Goal: Task Accomplishment & Management: Use online tool/utility

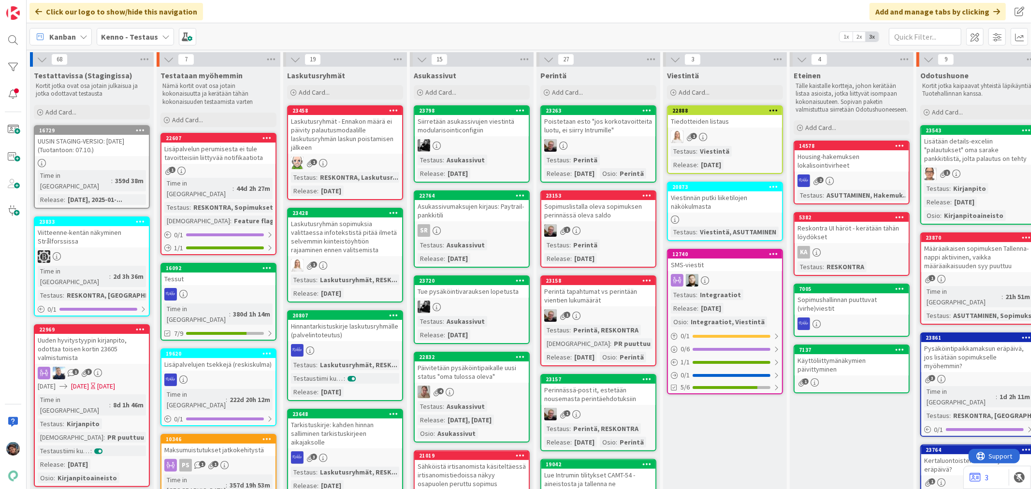
scroll to position [3441, 0]
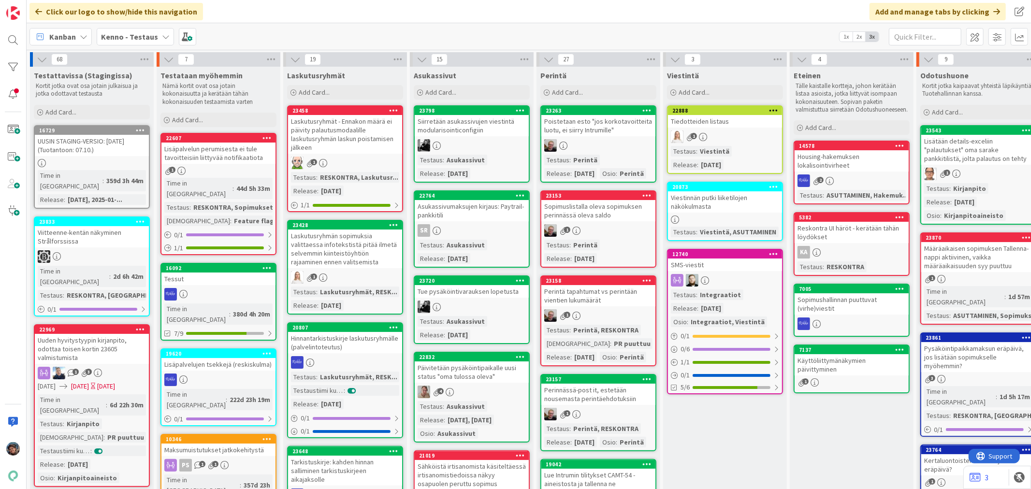
click at [707, 139] on div "1" at bounding box center [725, 136] width 114 height 13
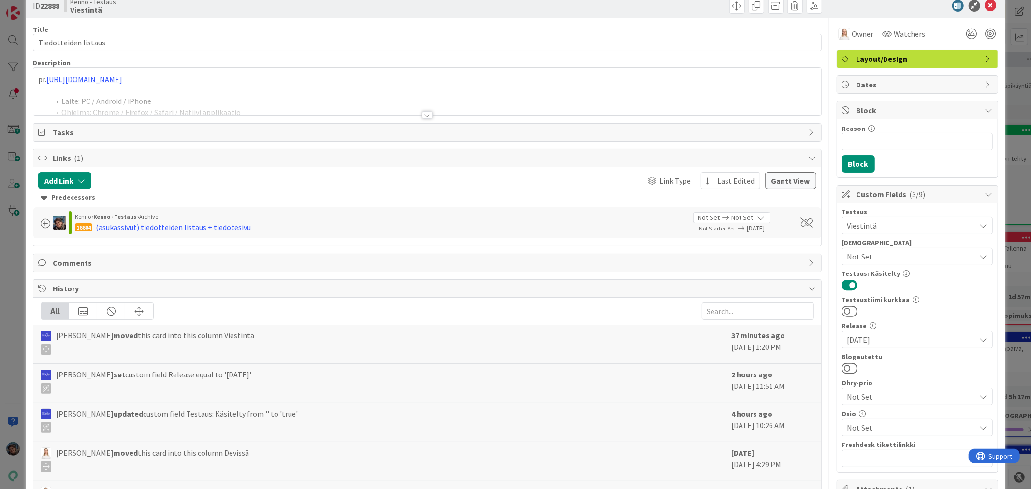
scroll to position [5, 0]
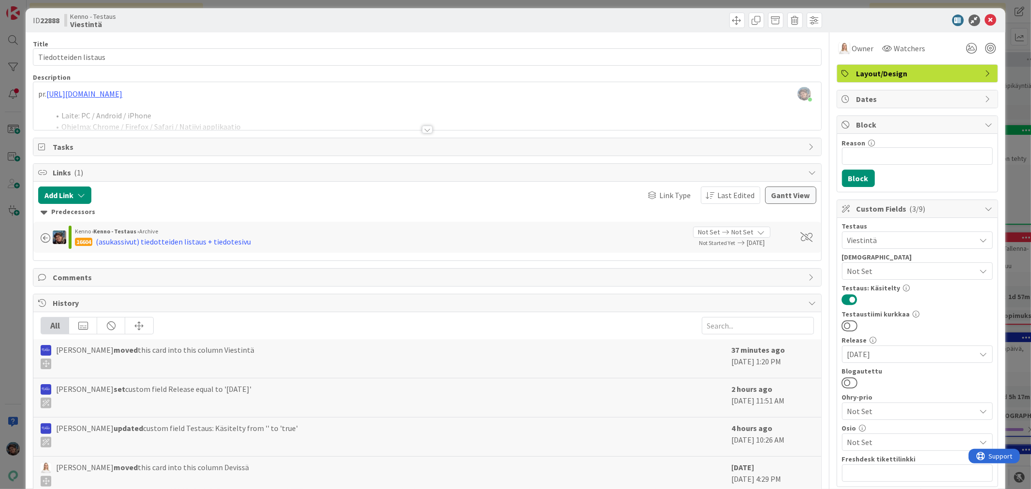
click at [424, 129] on div at bounding box center [427, 130] width 11 height 8
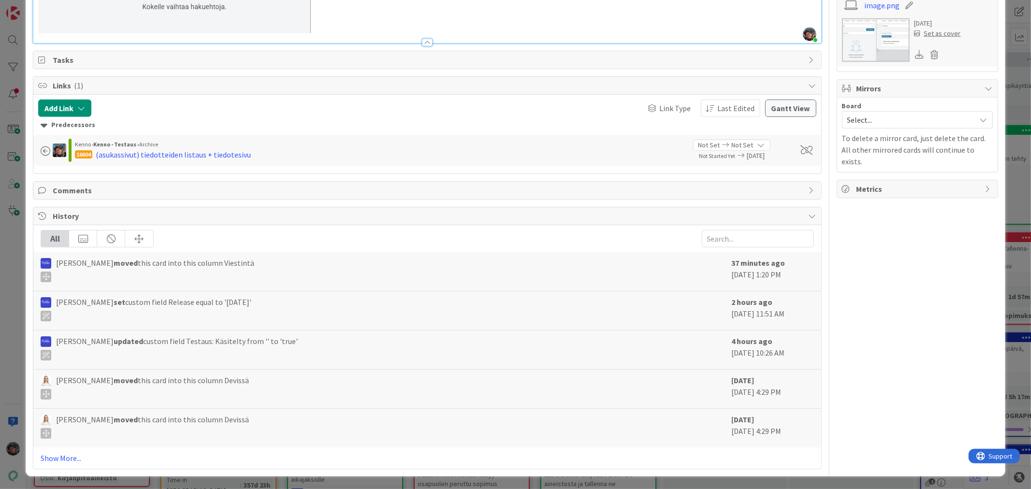
scroll to position [557, 0]
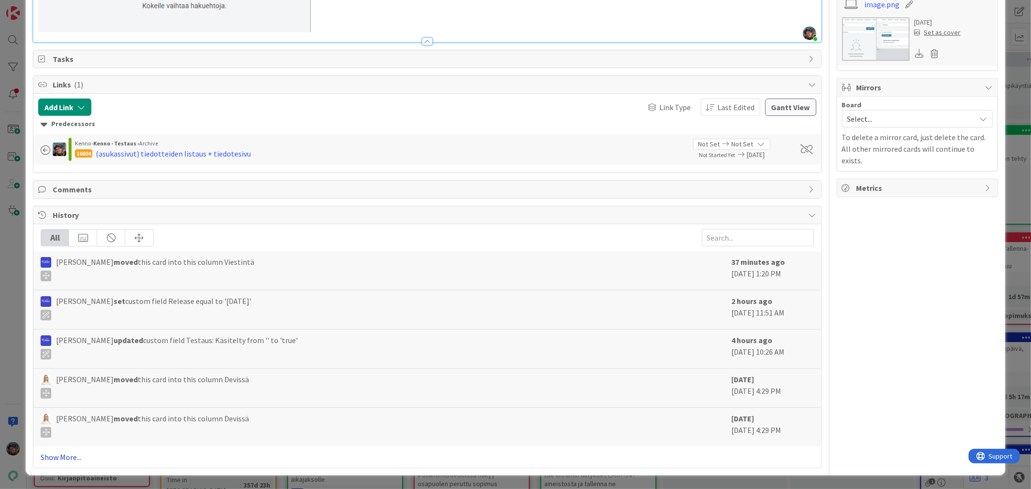
click at [70, 457] on link "Show More..." at bounding box center [427, 457] width 773 height 12
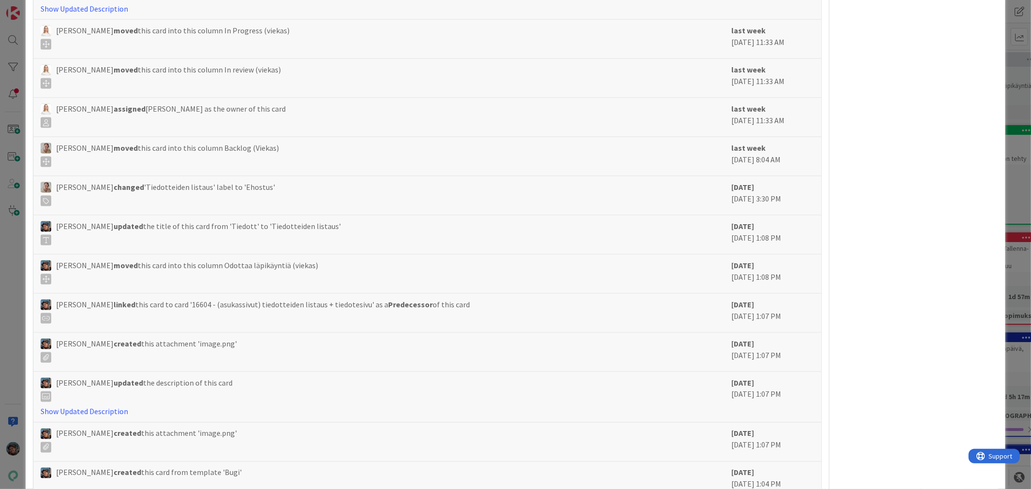
scroll to position [1181, 0]
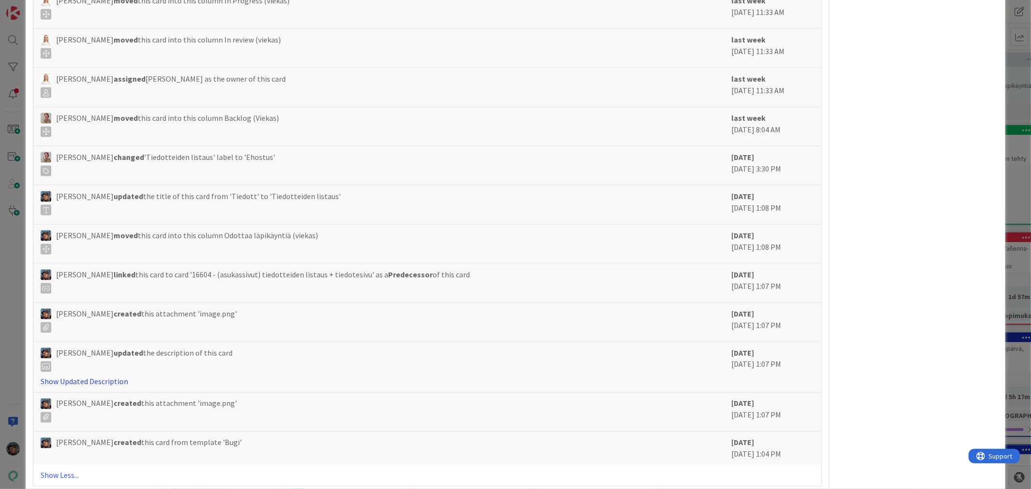
click at [96, 380] on link "Show Updated Description" at bounding box center [84, 382] width 87 height 10
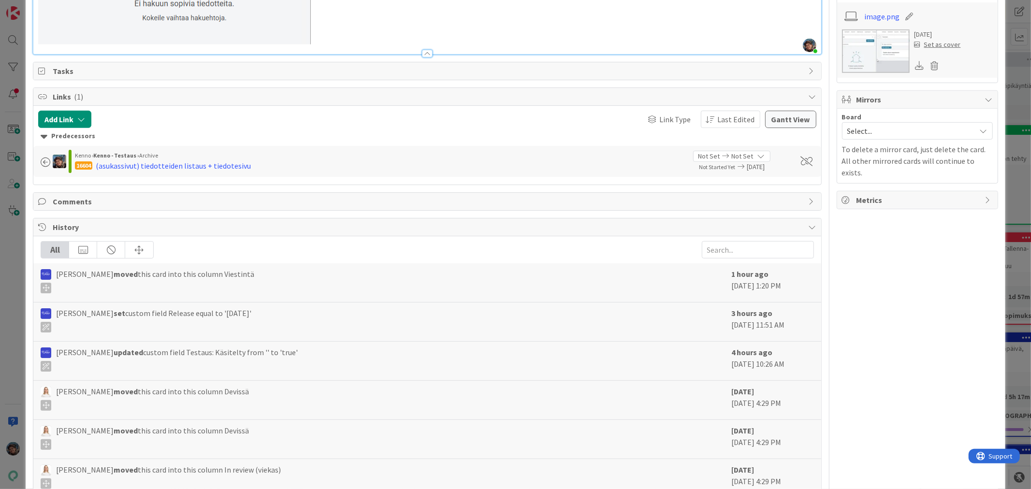
scroll to position [524, 0]
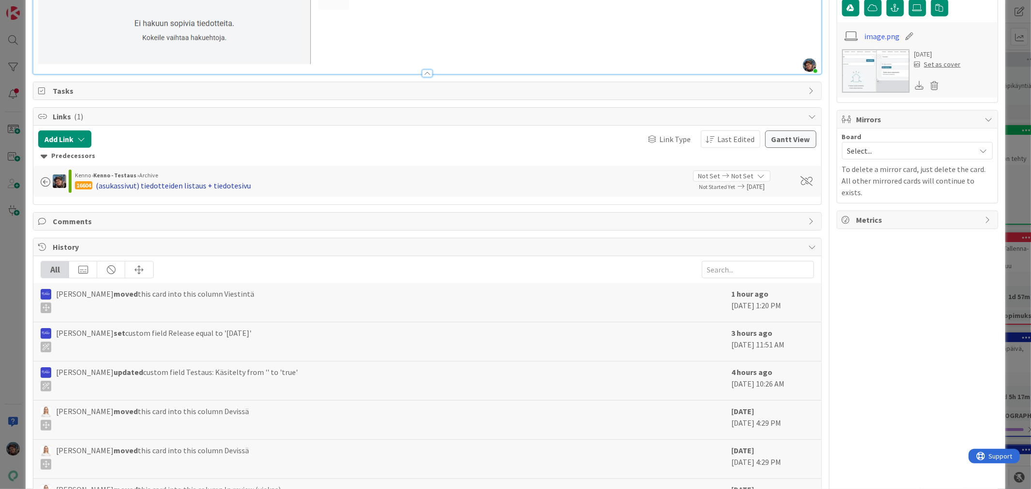
click at [177, 186] on div "(asukassivut) tiedotteiden listaus + tiedotesivu" at bounding box center [173, 186] width 155 height 12
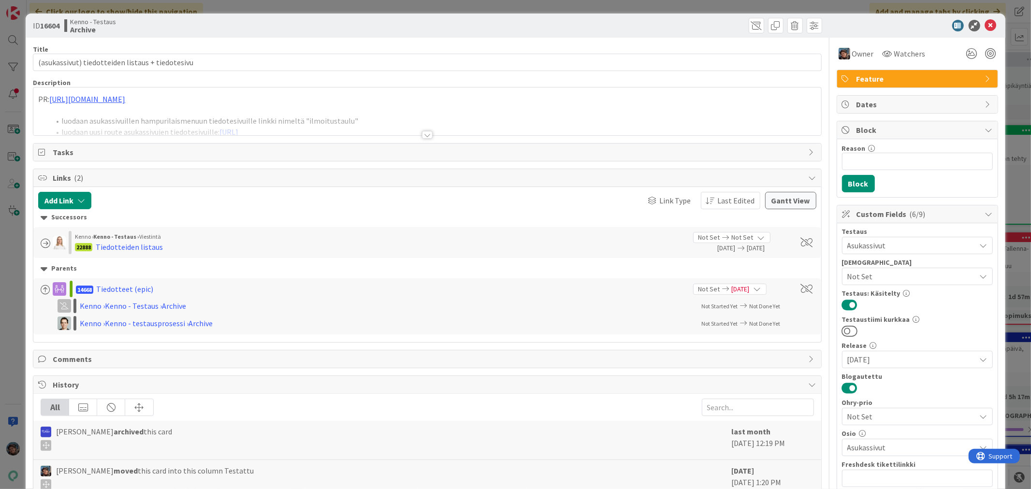
click at [422, 134] on div at bounding box center [427, 135] width 11 height 8
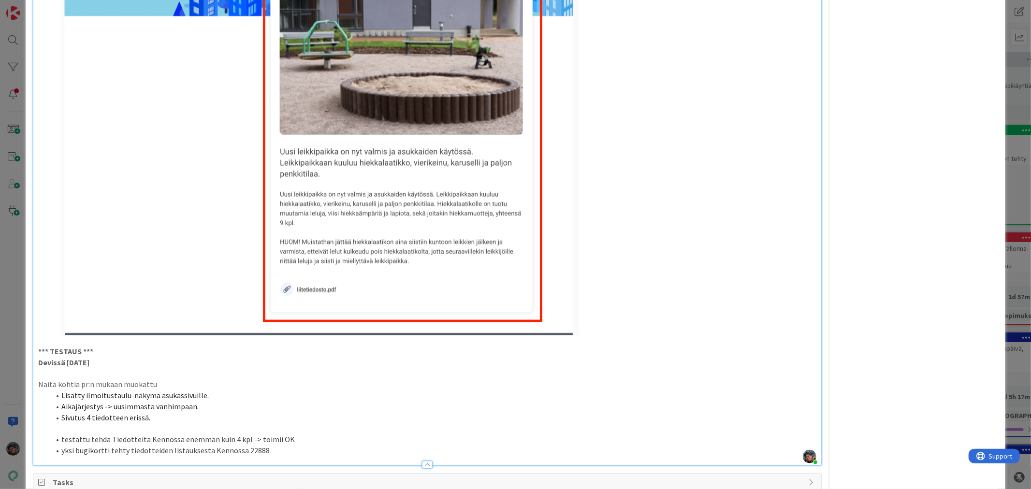
scroll to position [1020, 0]
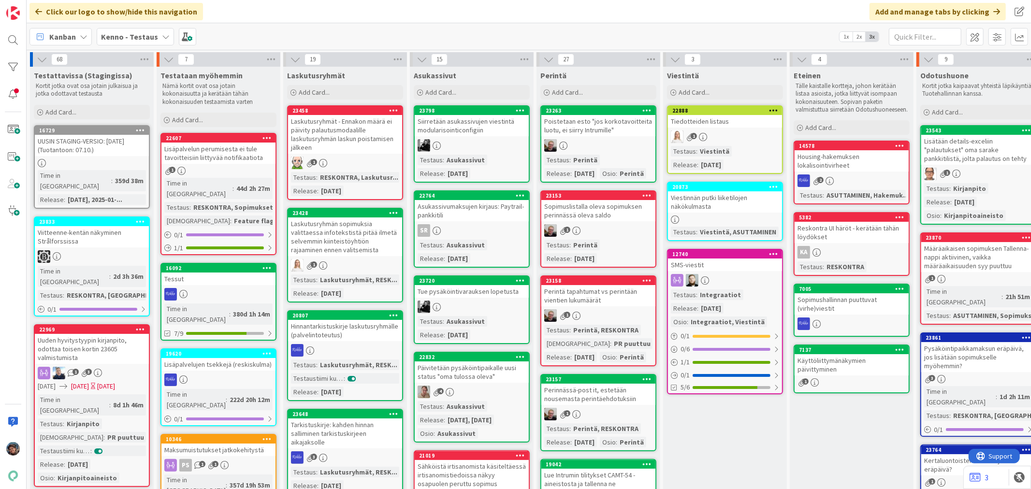
click at [739, 146] on div "Testaus : Viestintä Release : 2025-10-08" at bounding box center [725, 158] width 108 height 24
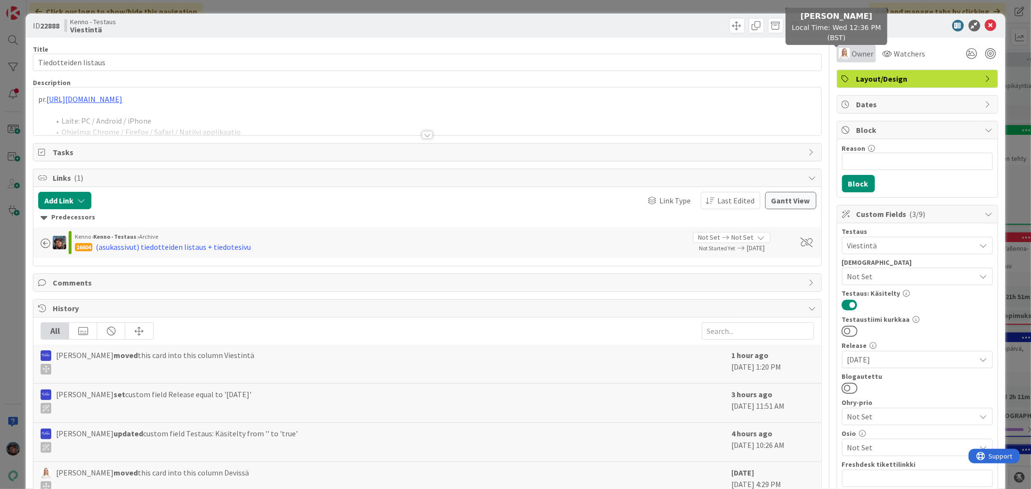
click at [852, 52] on span "Owner" at bounding box center [863, 54] width 22 height 12
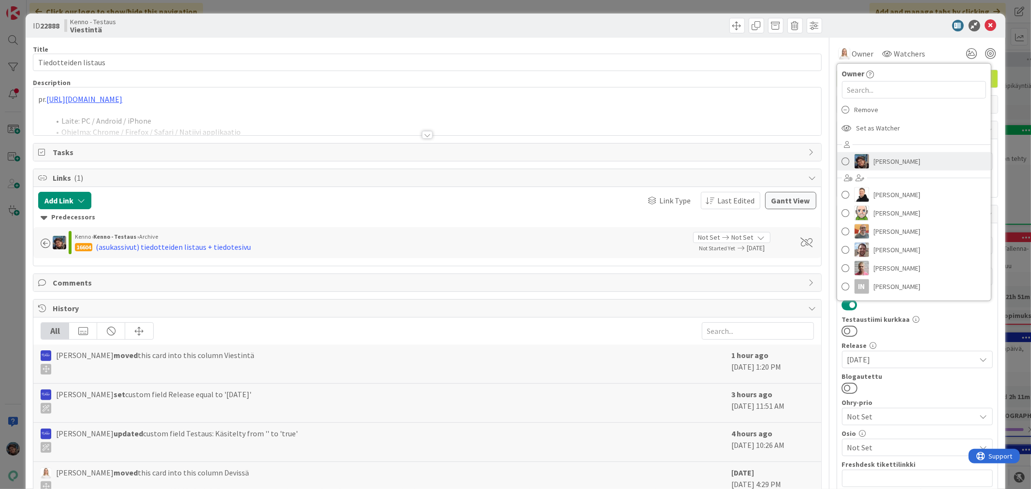
click at [854, 159] on img at bounding box center [861, 161] width 14 height 14
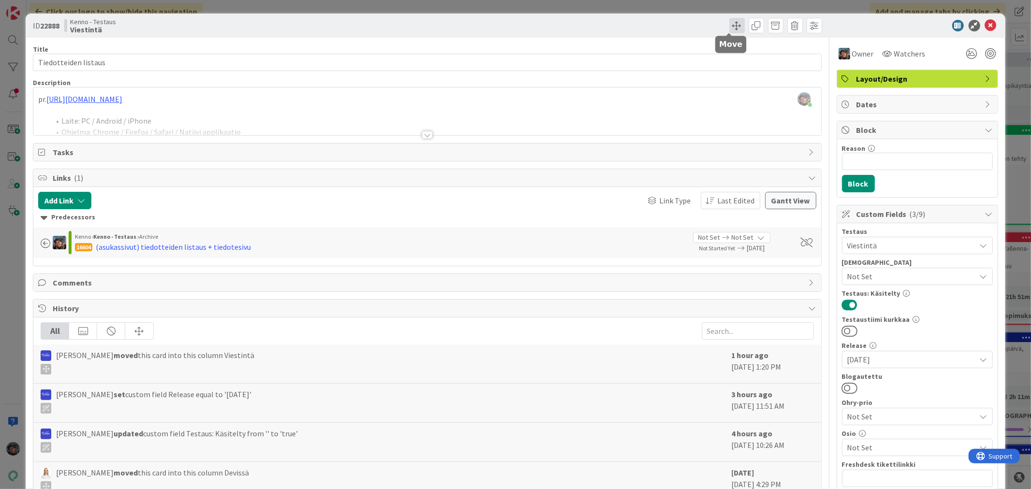
click at [732, 24] on span at bounding box center [736, 25] width 15 height 15
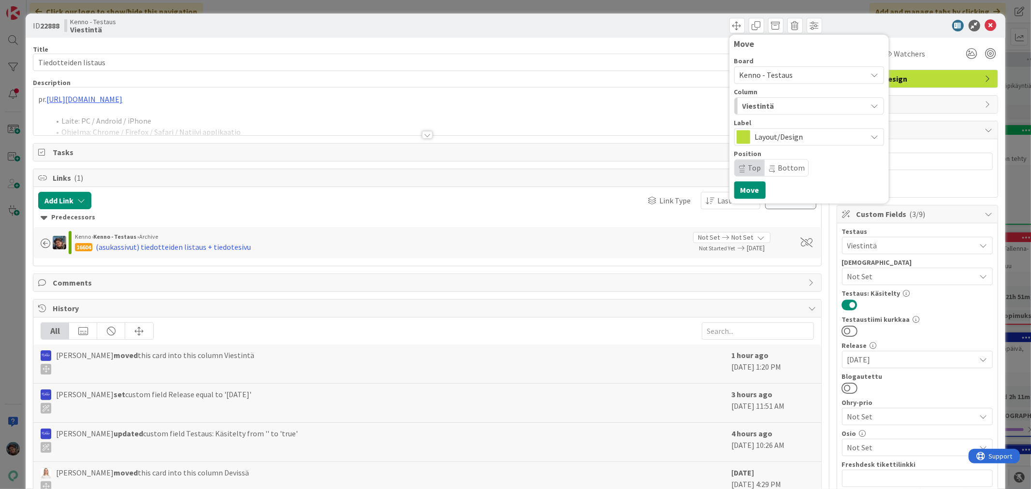
click at [767, 110] on div "Viestintä" at bounding box center [803, 105] width 127 height 15
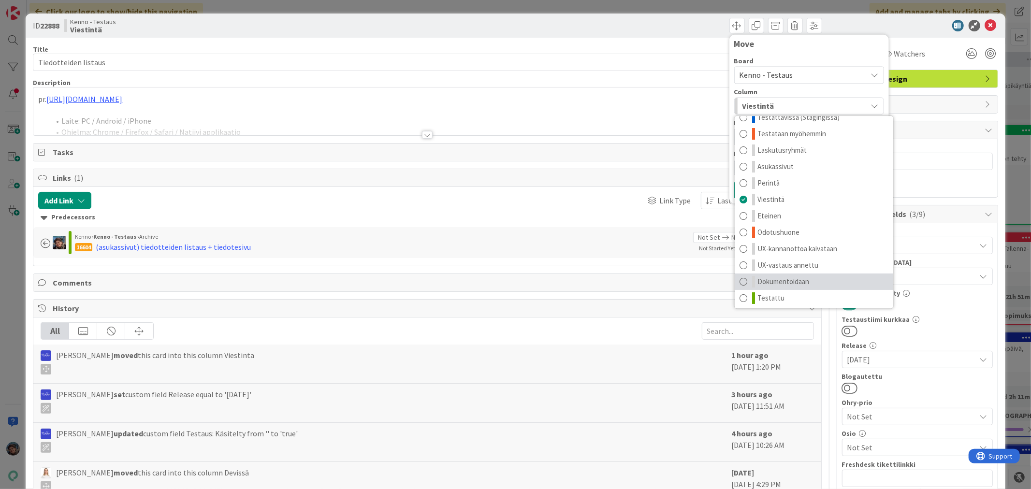
scroll to position [13, 0]
click at [758, 295] on span "Testattu" at bounding box center [770, 296] width 27 height 12
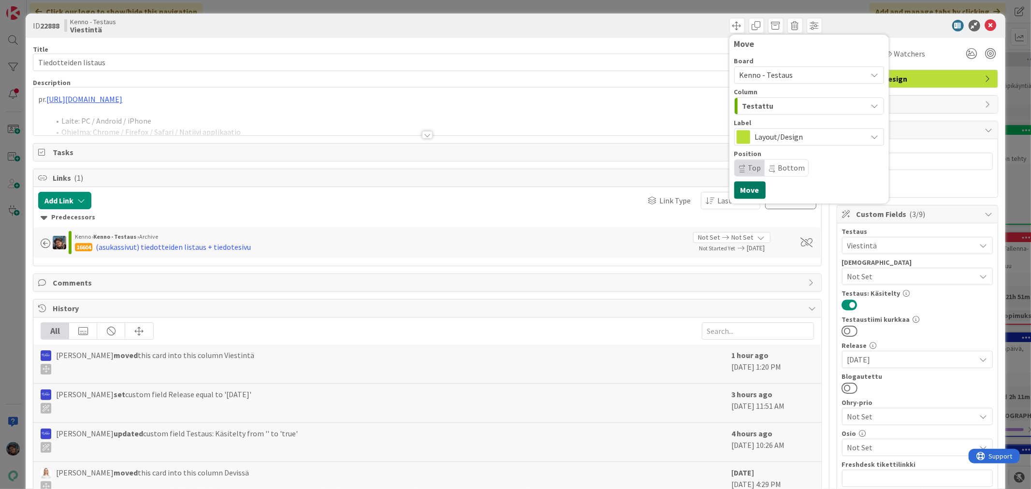
click at [735, 187] on button "Move" at bounding box center [749, 189] width 31 height 17
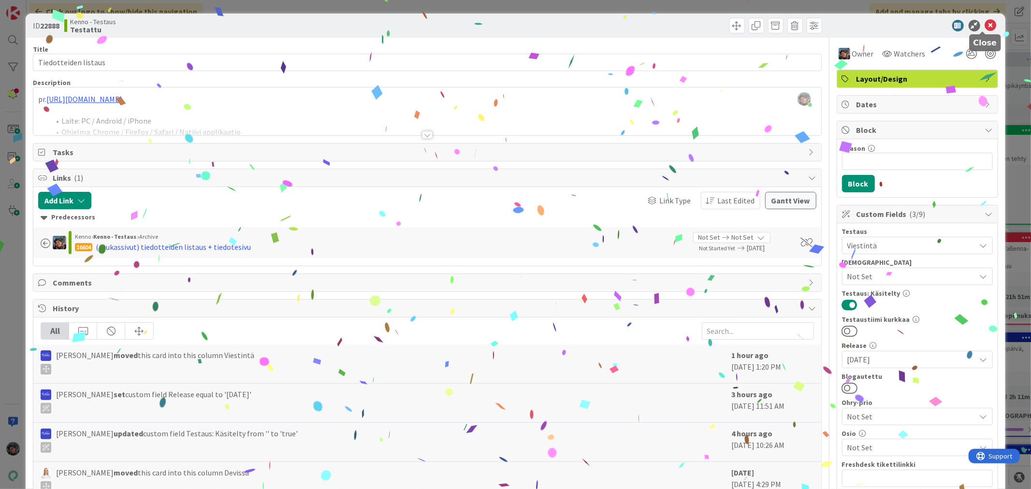
click at [985, 25] on icon at bounding box center [991, 26] width 12 height 12
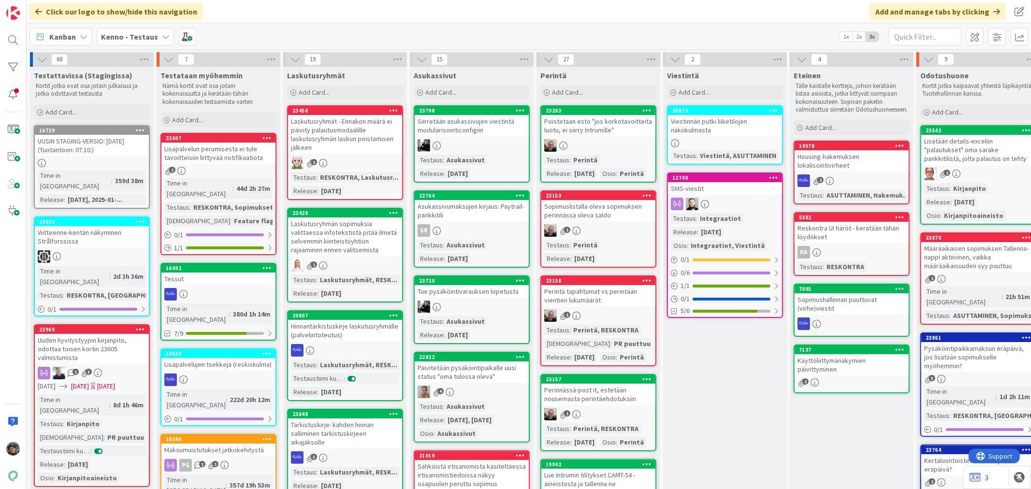
click at [470, 237] on div "22764 Asukassivumaksujen kirjaus: Paytrail-pankkitili SR Testaus : Asukassivut …" at bounding box center [472, 228] width 116 height 77
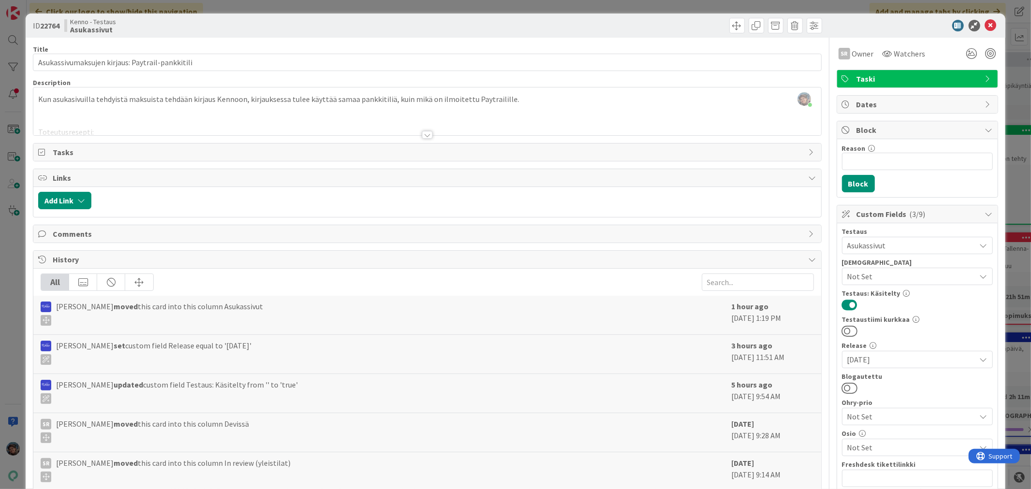
click at [423, 134] on div at bounding box center [427, 135] width 11 height 8
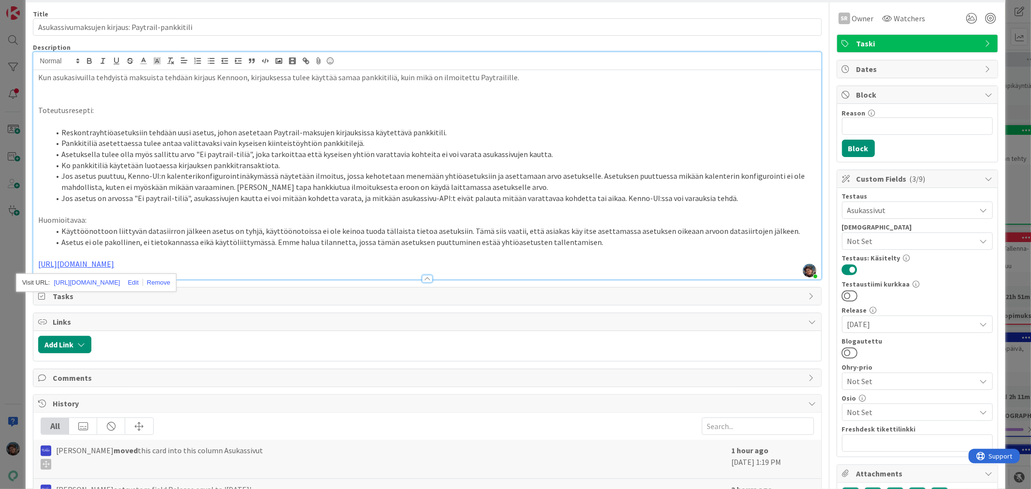
scroll to position [54, 0]
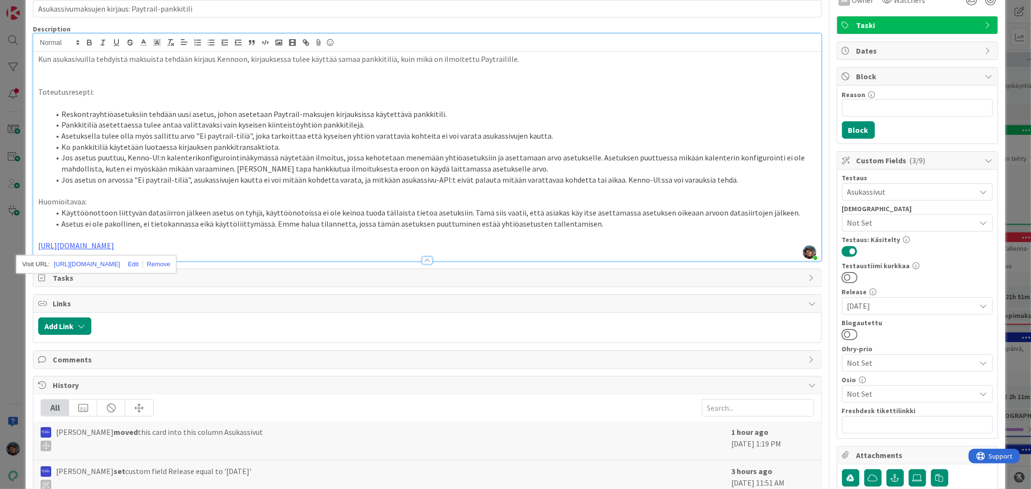
click at [375, 240] on p "https://github.com/pandiafi/kenno/pull/8556" at bounding box center [427, 245] width 778 height 11
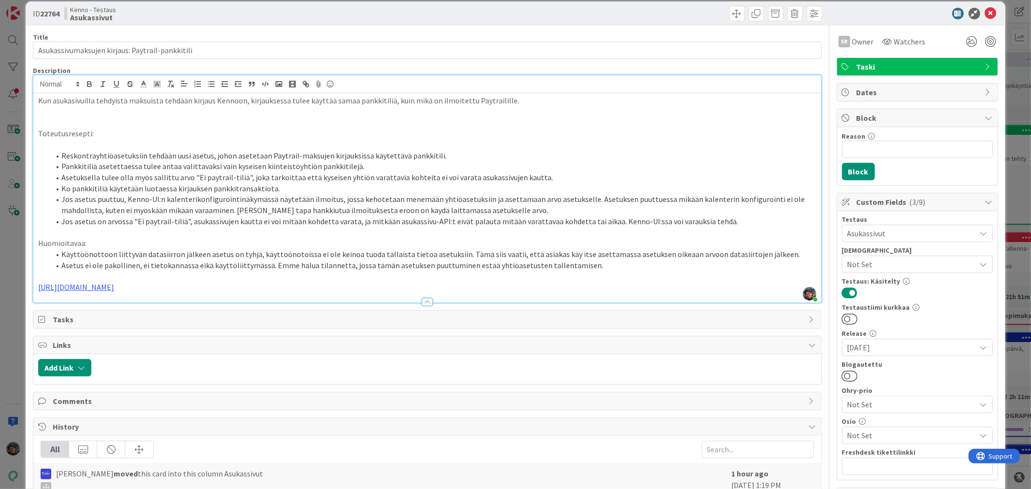
scroll to position [0, 0]
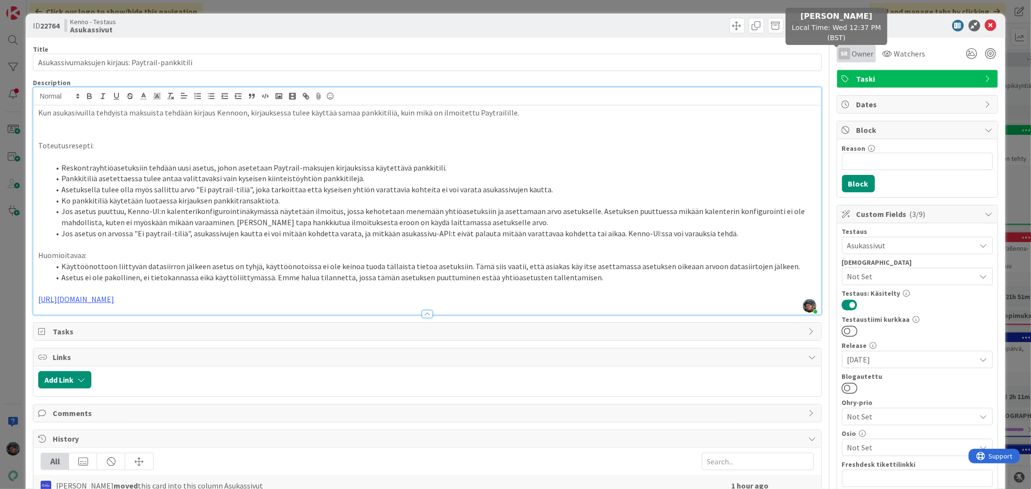
click at [841, 51] on div "SR" at bounding box center [844, 54] width 12 height 12
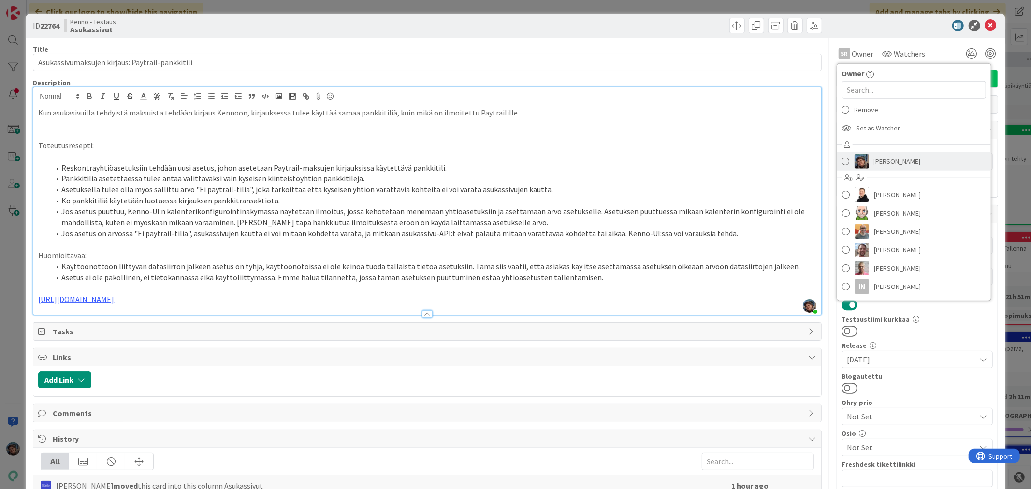
click at [854, 157] on img at bounding box center [861, 161] width 14 height 14
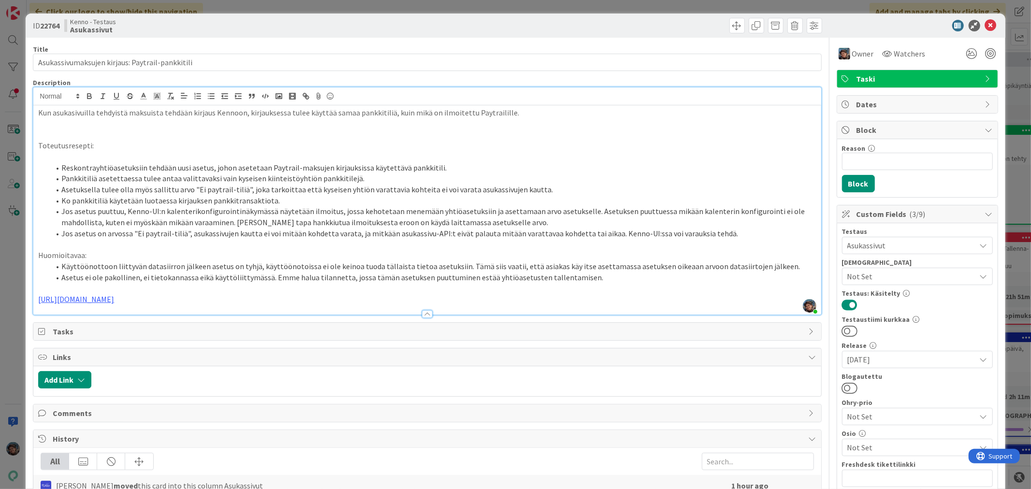
click at [197, 294] on p "https://github.com/pandiafi/kenno/pull/8556" at bounding box center [427, 299] width 778 height 11
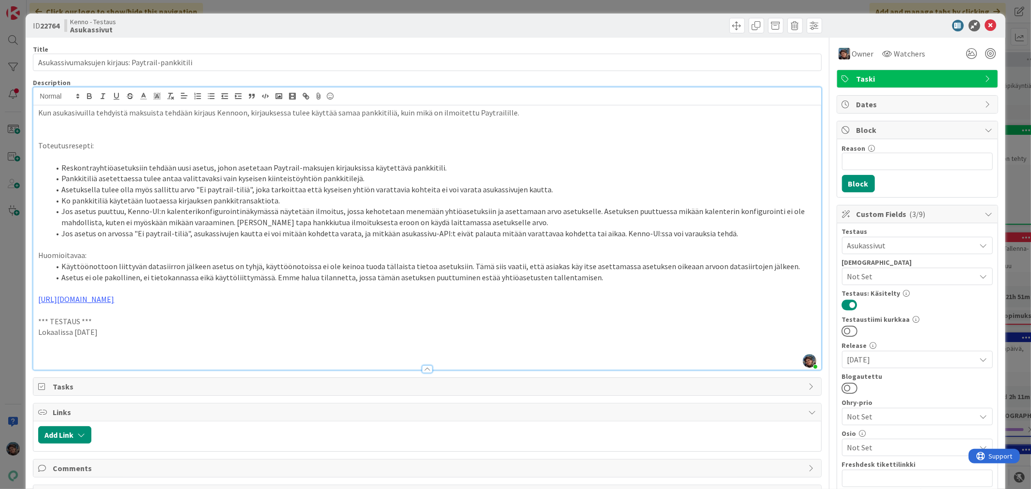
drag, startPoint x: 111, startPoint y: 334, endPoint x: 6, endPoint y: 324, distance: 105.4
click at [6, 324] on div "ID 22764 Kenno - Testaus Asukassivut Title 47 / 128 Asukassivumaksujen kirjaus:…" at bounding box center [515, 244] width 1031 height 489
click at [45, 348] on p at bounding box center [427, 343] width 778 height 11
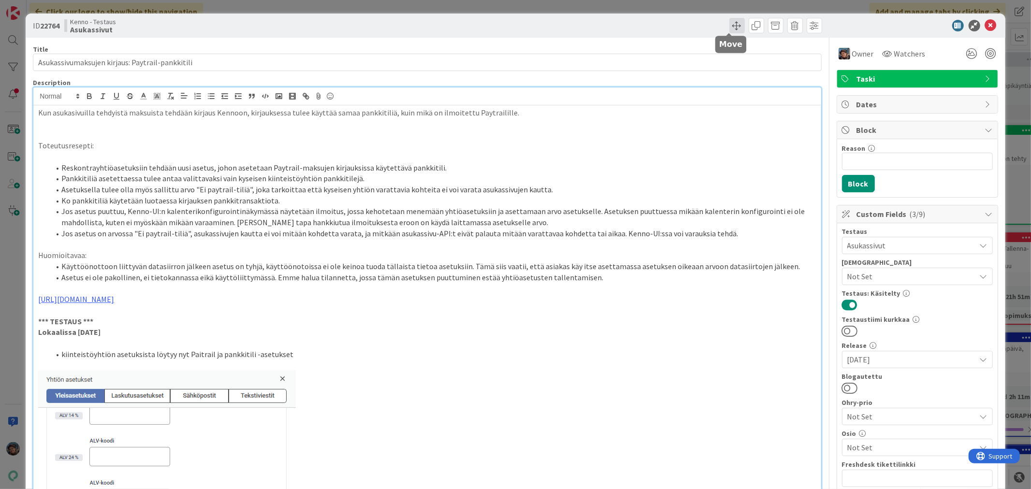
click at [734, 22] on span at bounding box center [736, 25] width 15 height 15
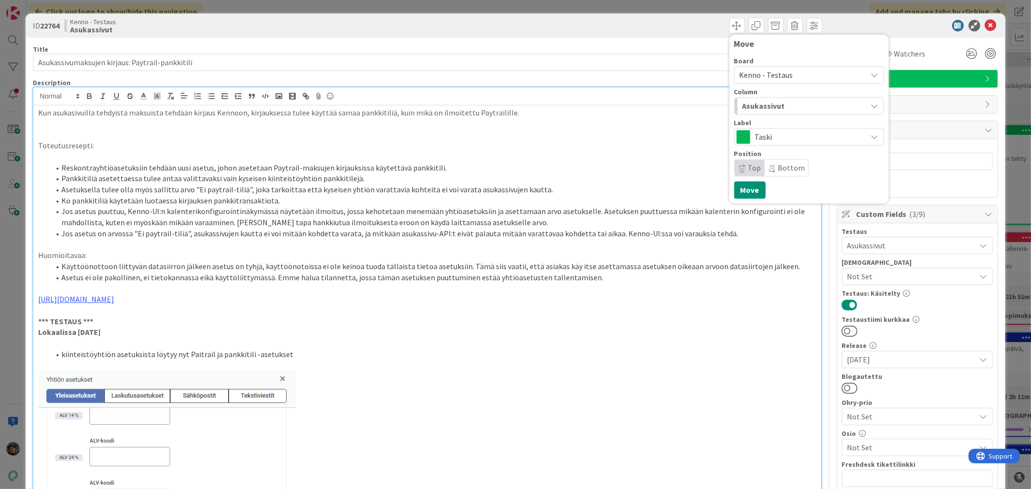
click at [765, 137] on span "Taski" at bounding box center [808, 137] width 107 height 14
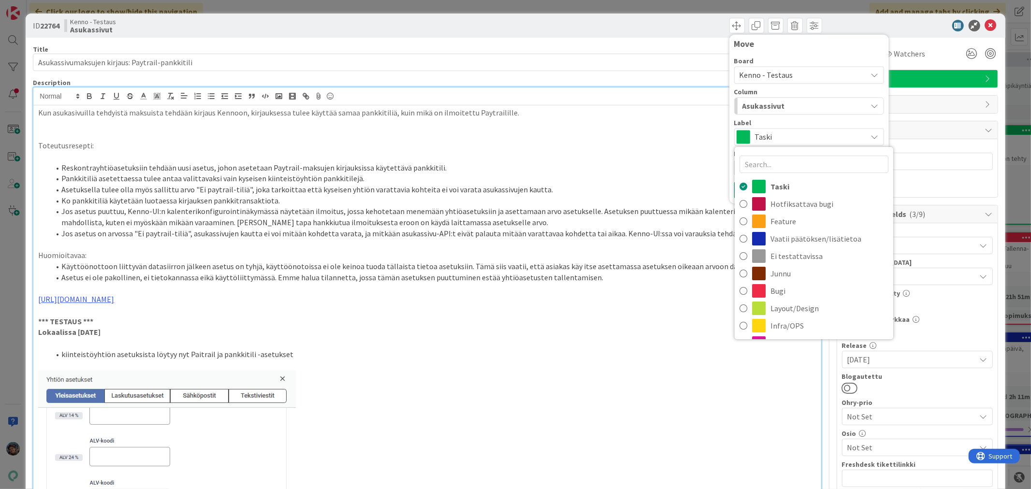
click at [776, 103] on div "Asukassivut" at bounding box center [803, 105] width 127 height 15
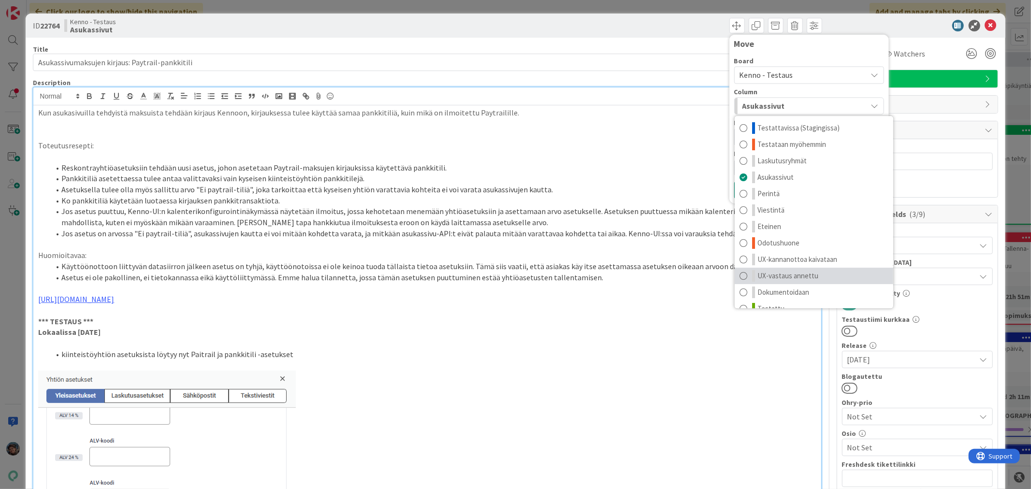
scroll to position [13, 0]
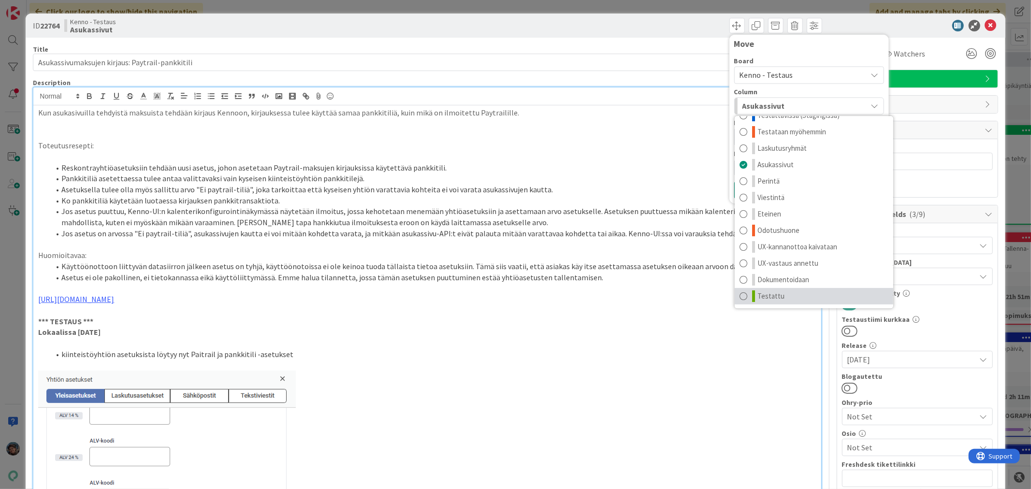
click at [765, 293] on span "Testattu" at bounding box center [770, 296] width 27 height 12
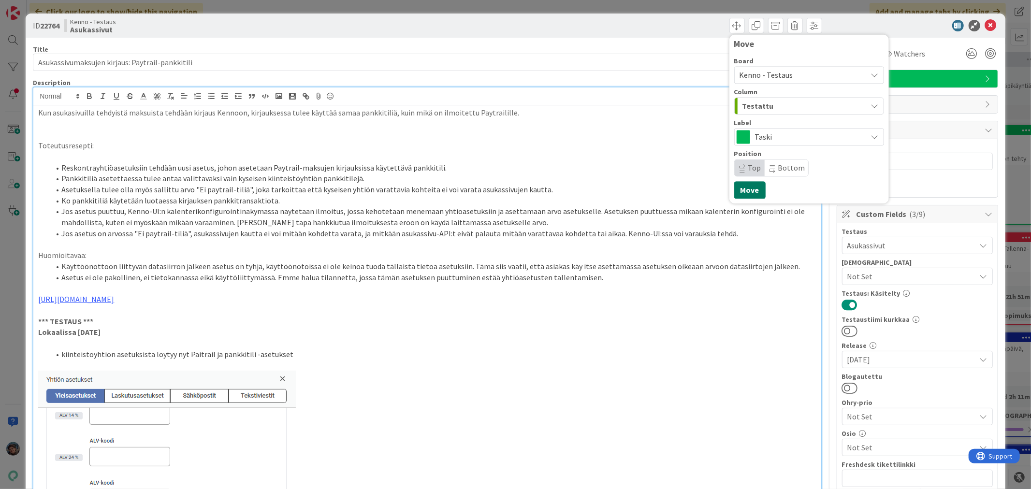
click at [738, 185] on button "Move" at bounding box center [749, 189] width 31 height 17
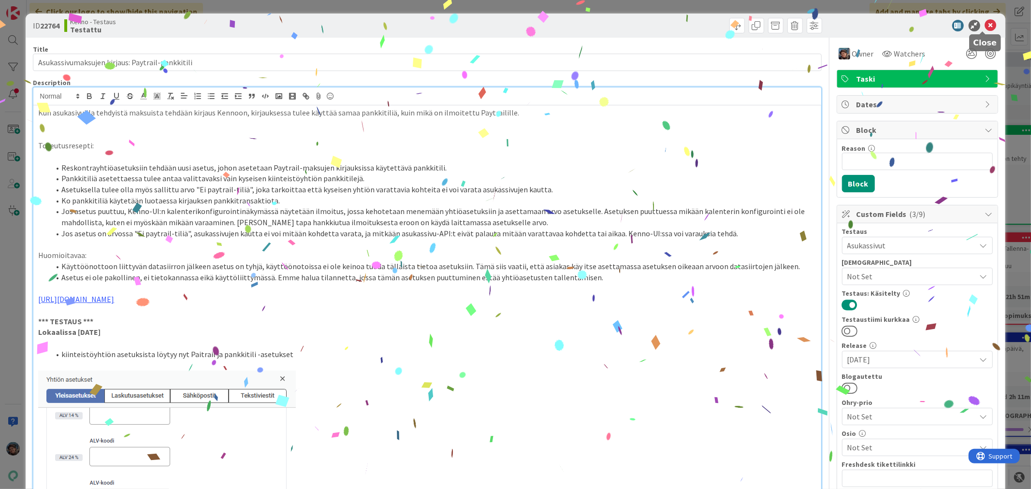
click at [985, 23] on icon at bounding box center [991, 26] width 12 height 12
